Goal: Browse casually: Explore the website without a specific task or goal

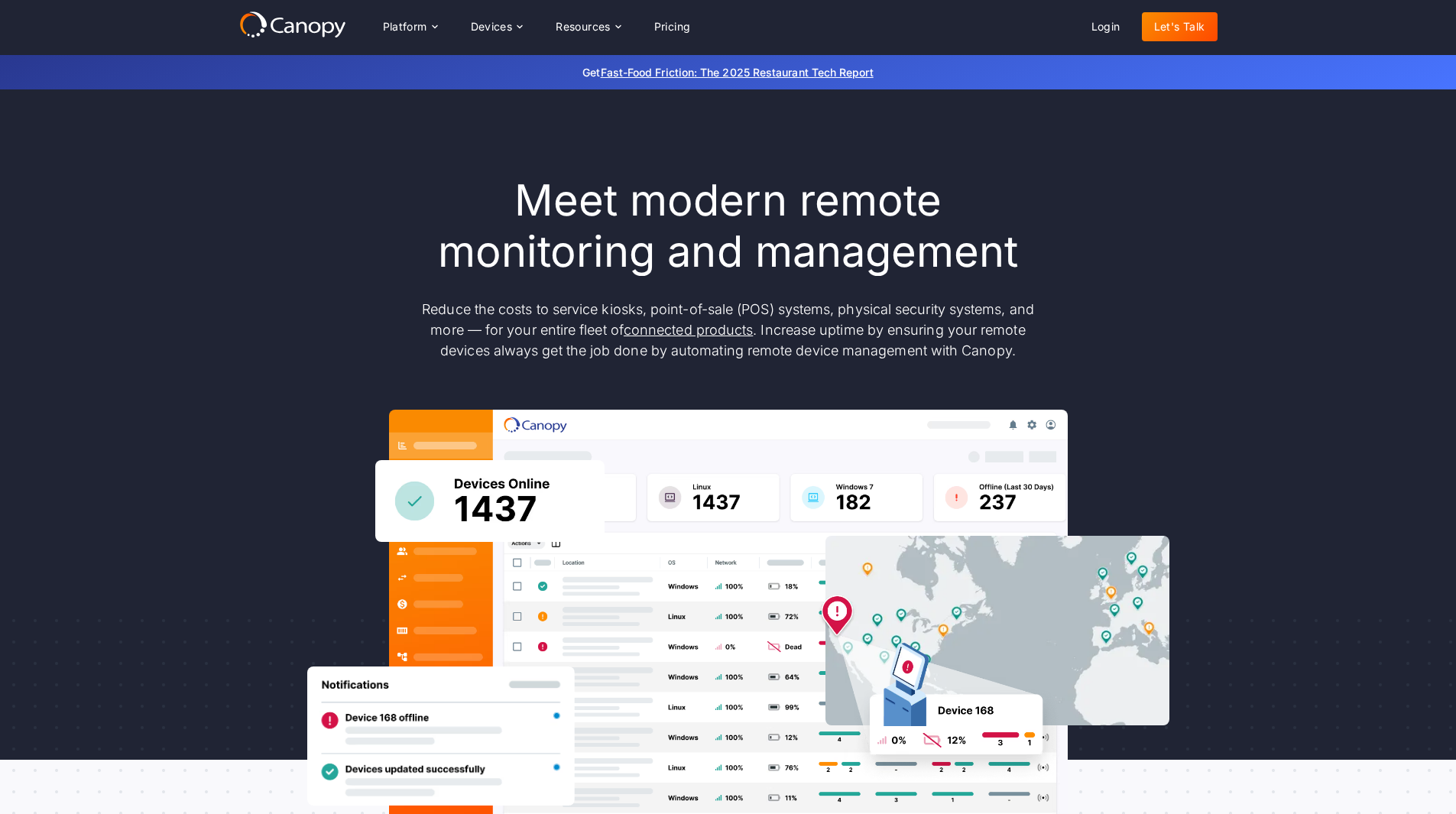
click at [860, 234] on h1 "Meet modern remote monitoring and management" at bounding box center [728, 226] width 642 height 102
